Goal: Information Seeking & Learning: Stay updated

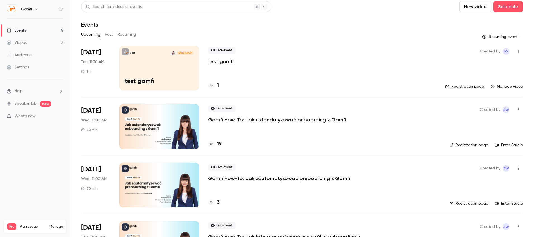
scroll to position [3, 0]
